Goal: Navigation & Orientation: Find specific page/section

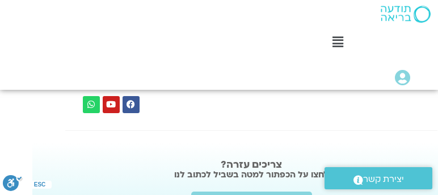
scroll to position [1363, -32]
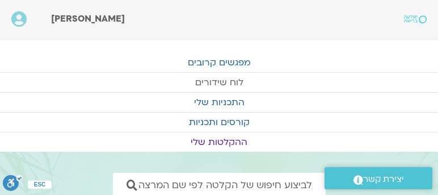
click at [225, 78] on link "לוח שידורים" at bounding box center [219, 82] width 438 height 19
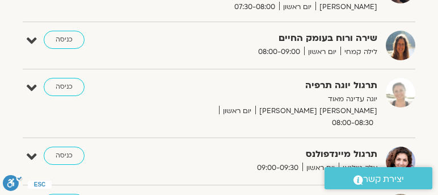
scroll to position [324, 0]
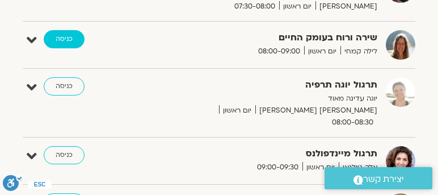
click at [61, 37] on link "כניסה" at bounding box center [64, 39] width 41 height 18
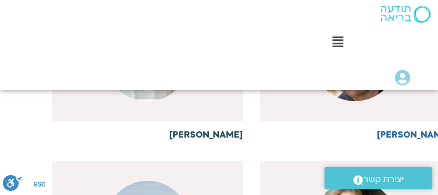
scroll to position [1014, -32]
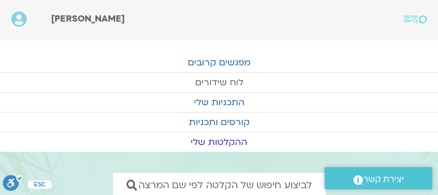
click at [223, 80] on link "לוח שידורים" at bounding box center [219, 82] width 438 height 19
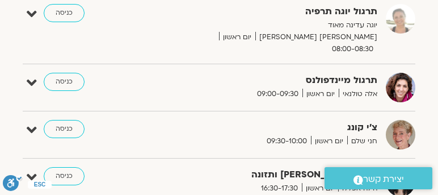
scroll to position [421, 0]
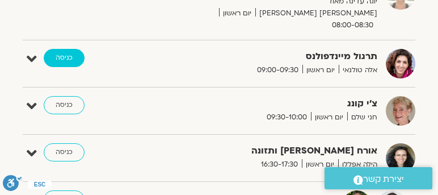
click at [64, 49] on link "כניסה" at bounding box center [64, 58] width 41 height 18
